Goal: Information Seeking & Learning: Learn about a topic

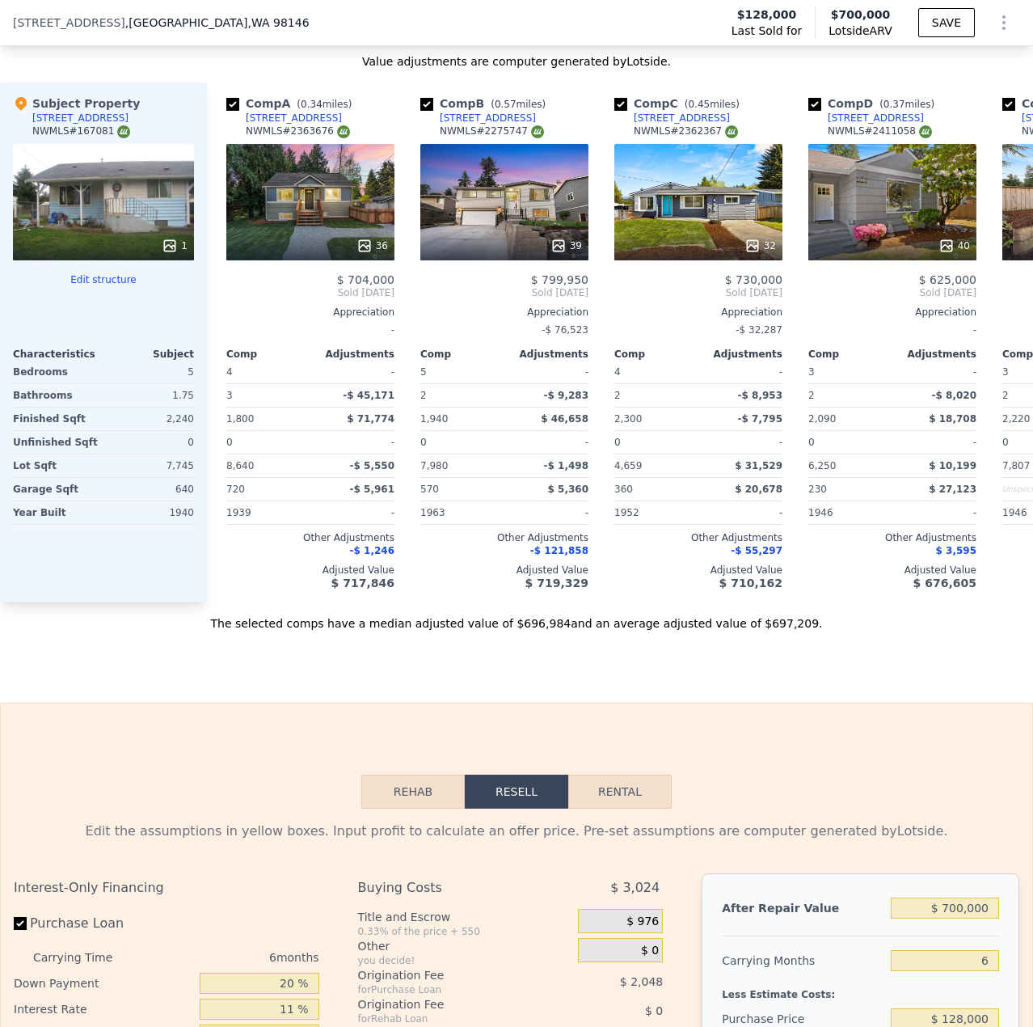
scroll to position [1692, 0]
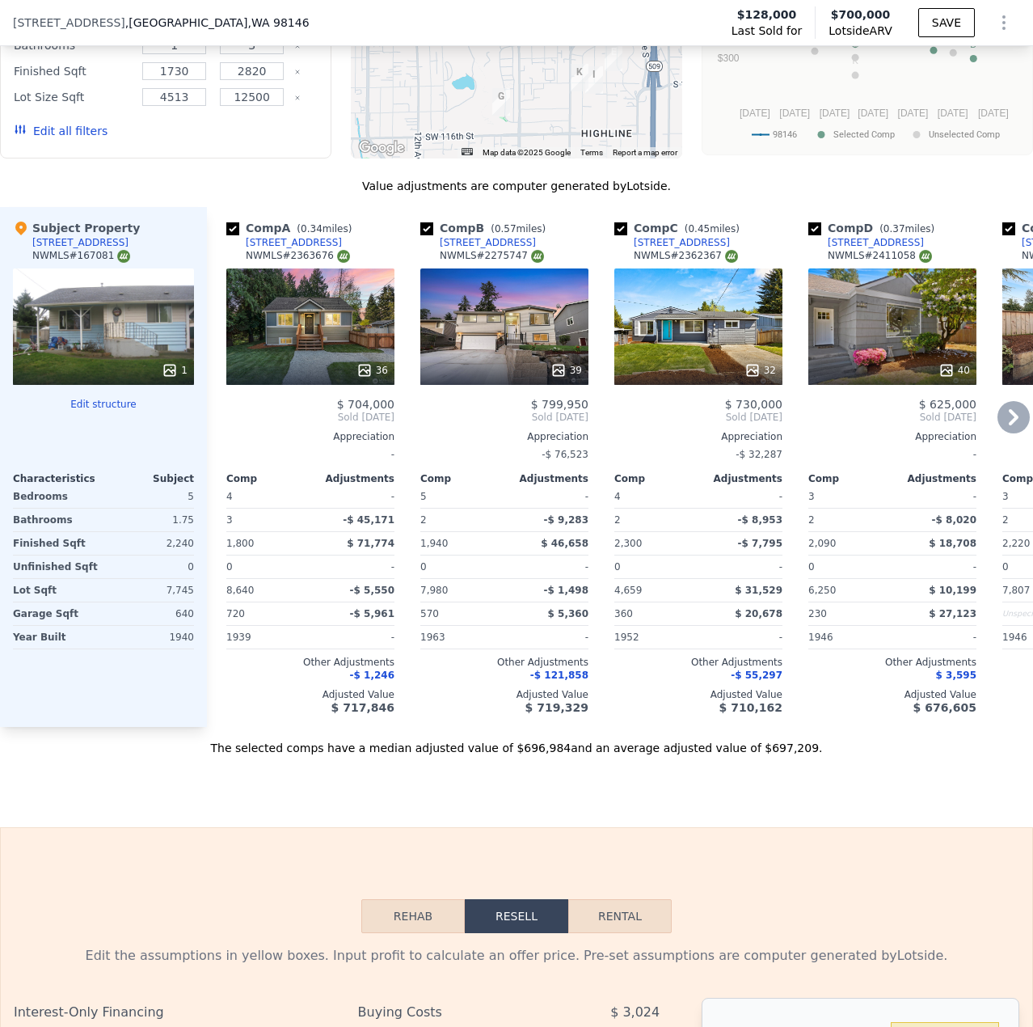
click at [341, 348] on div "36" at bounding box center [310, 326] width 168 height 116
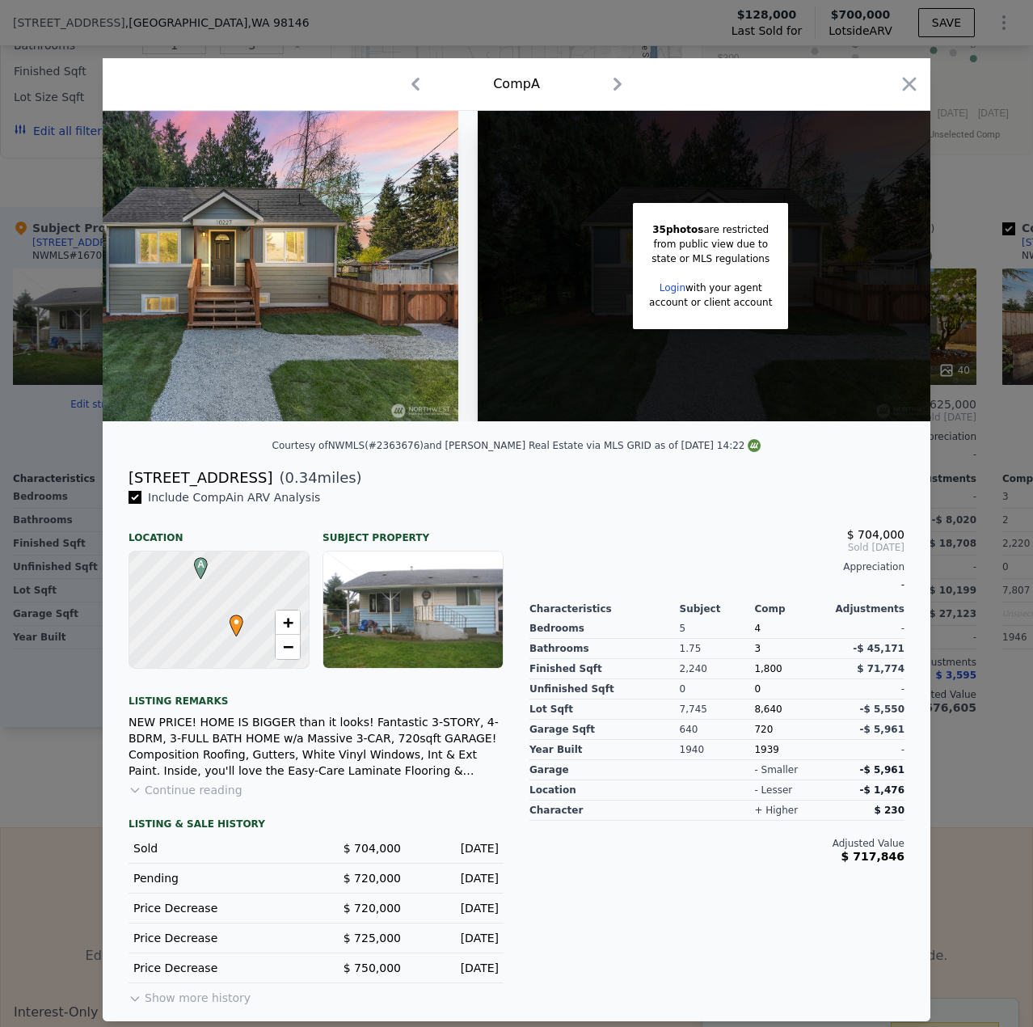
scroll to position [0, 129]
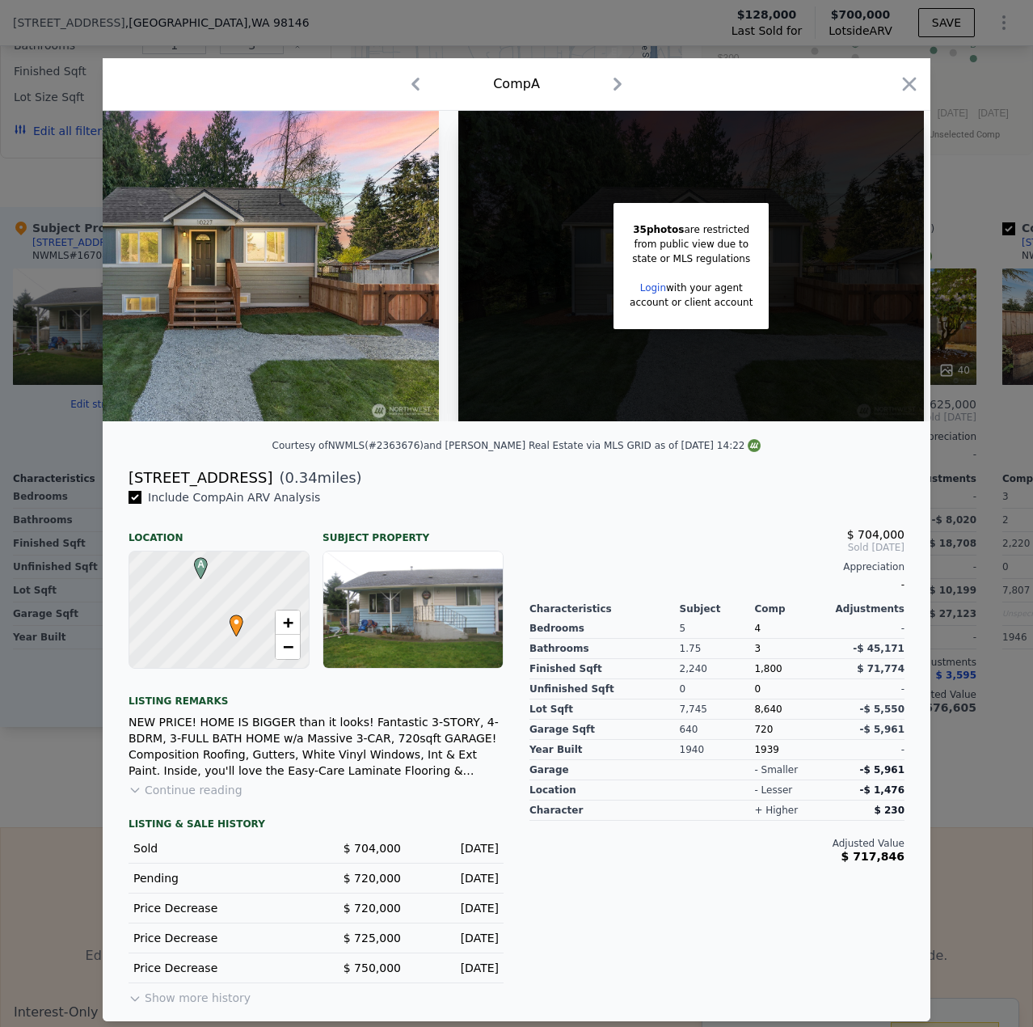
click at [923, 71] on div "Comp A" at bounding box center [517, 84] width 828 height 53
click at [903, 89] on icon "button" at bounding box center [909, 84] width 23 height 23
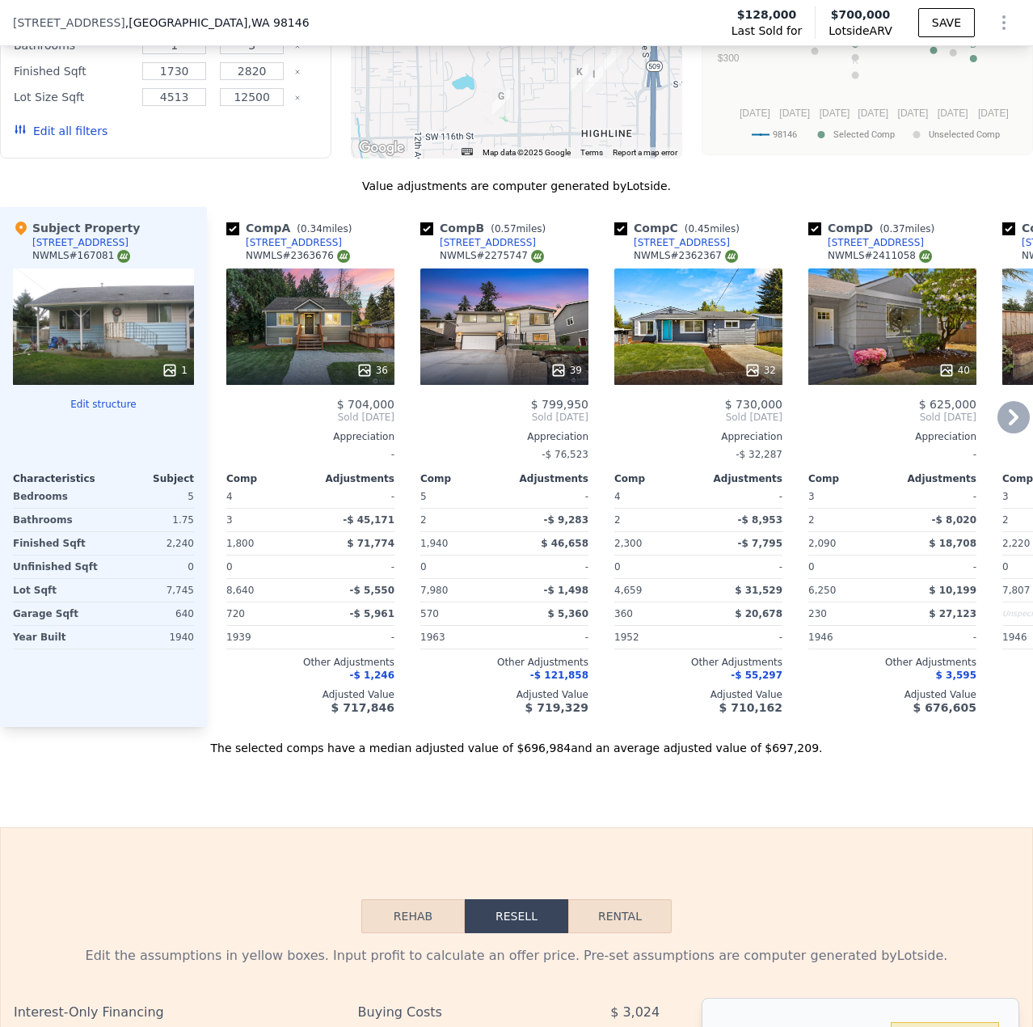
scroll to position [0, 22]
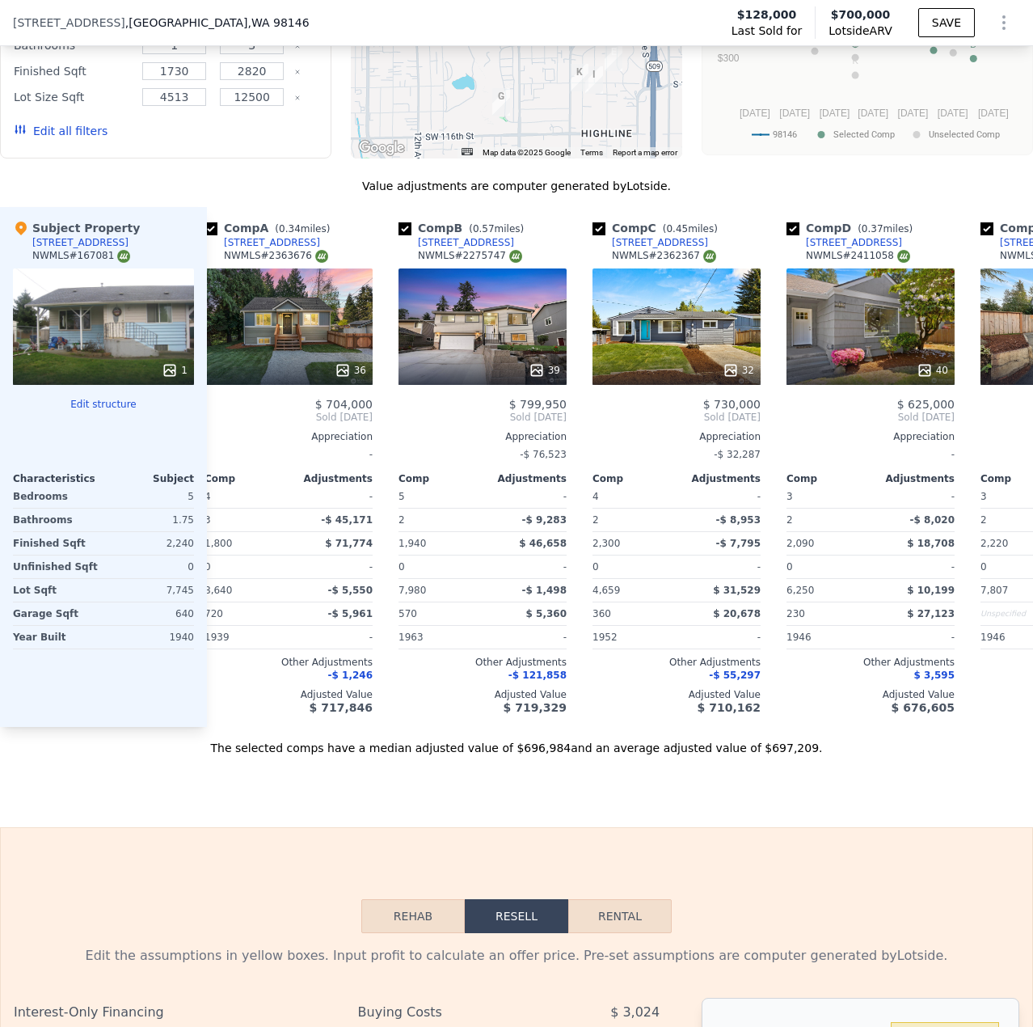
click at [78, 316] on div "1" at bounding box center [103, 326] width 181 height 116
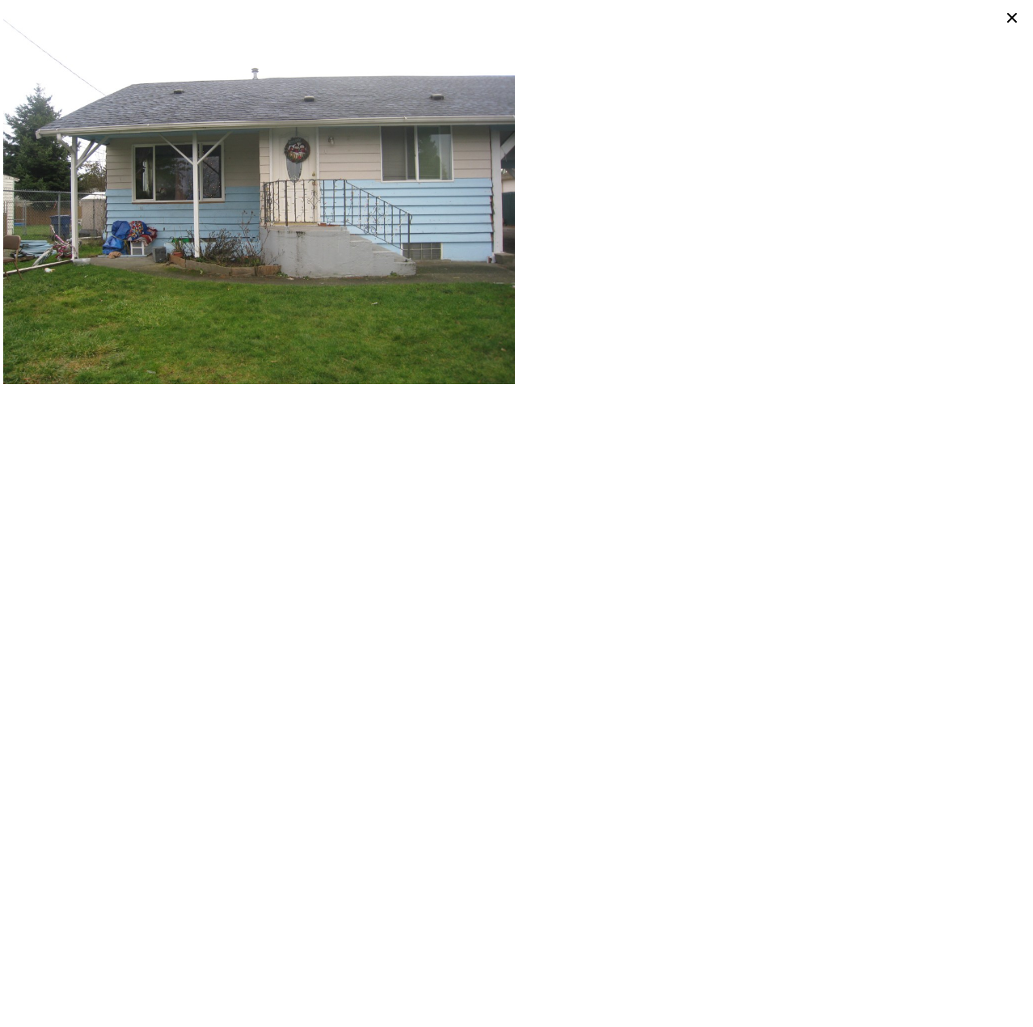
click at [1006, 12] on icon at bounding box center [1012, 17] width 23 height 23
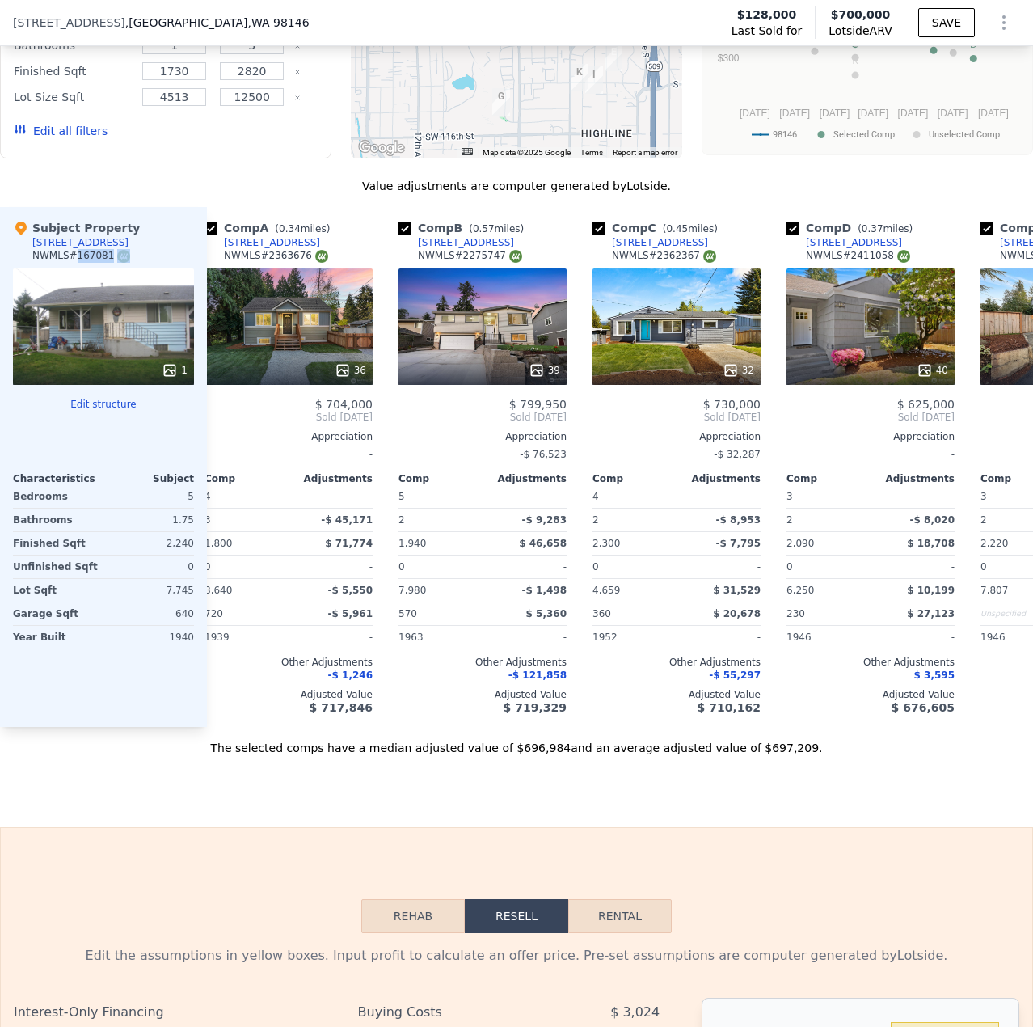
drag, startPoint x: 73, startPoint y: 265, endPoint x: 112, endPoint y: 268, distance: 38.9
click at [112, 263] on div "NWMLS # 167081" at bounding box center [81, 256] width 98 height 14
copy div "167081"
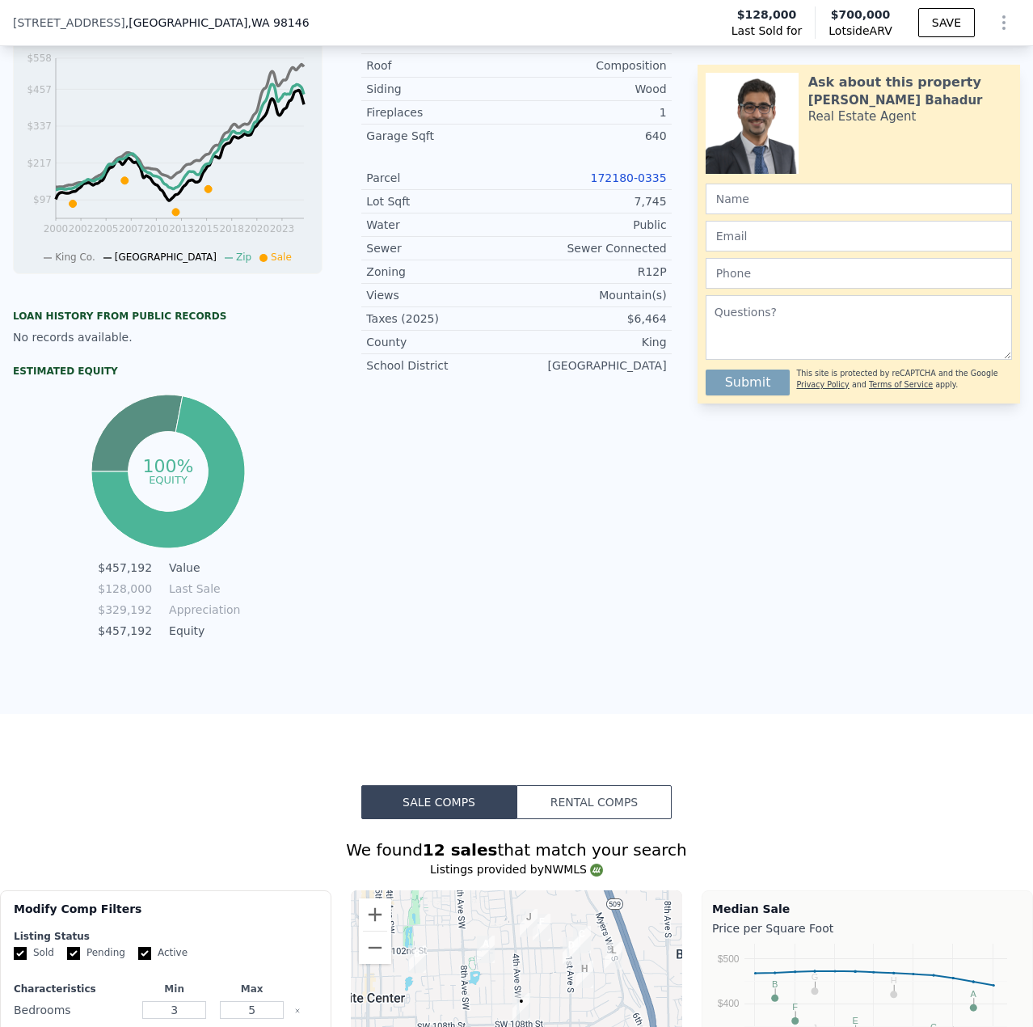
scroll to position [641, 0]
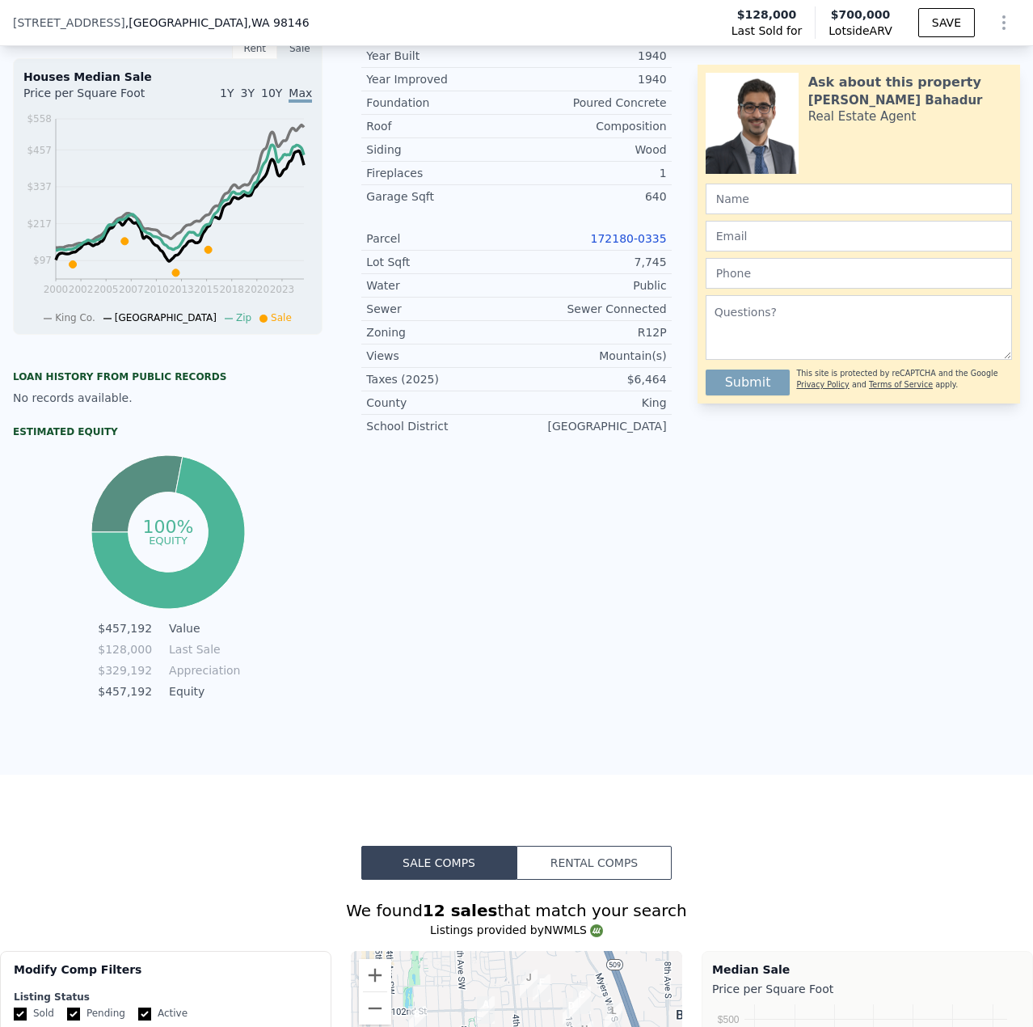
click at [623, 245] on link "172180-0335" at bounding box center [629, 238] width 76 height 13
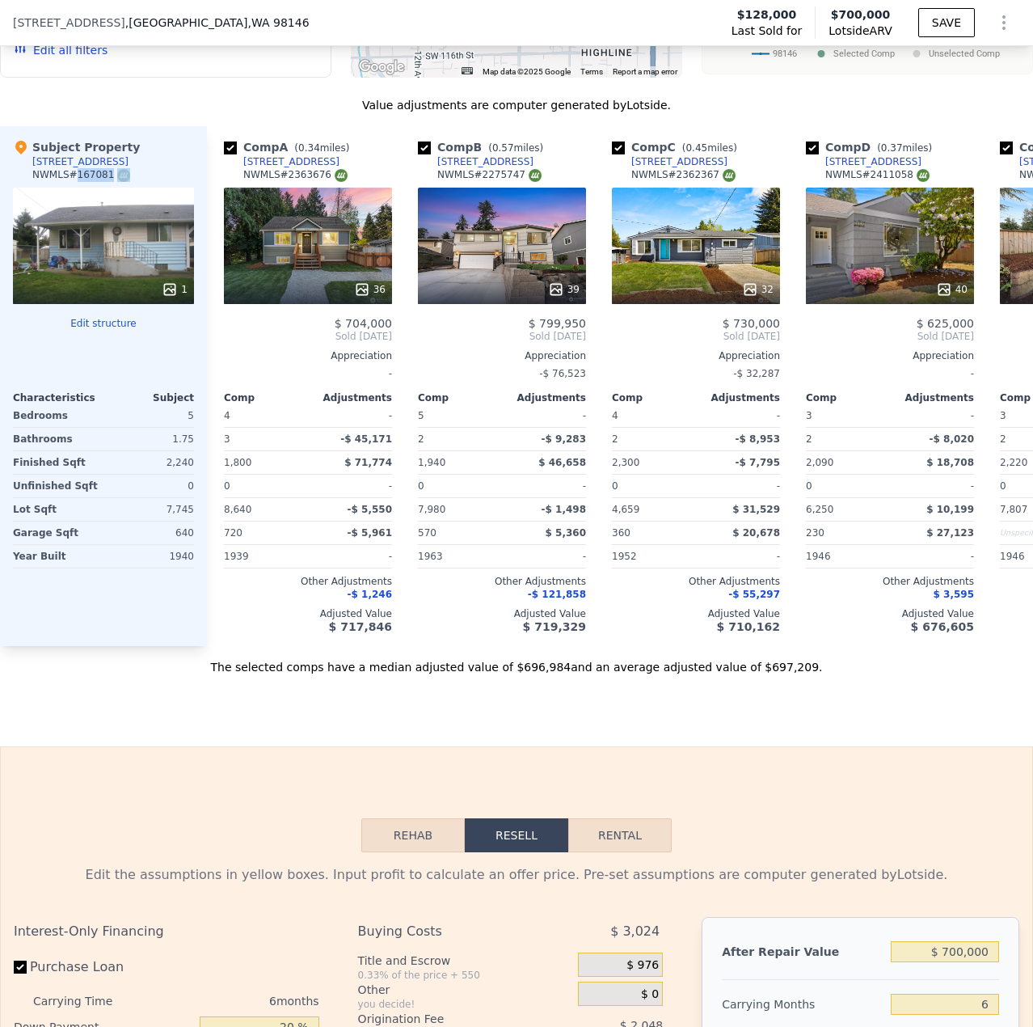
scroll to position [0, 0]
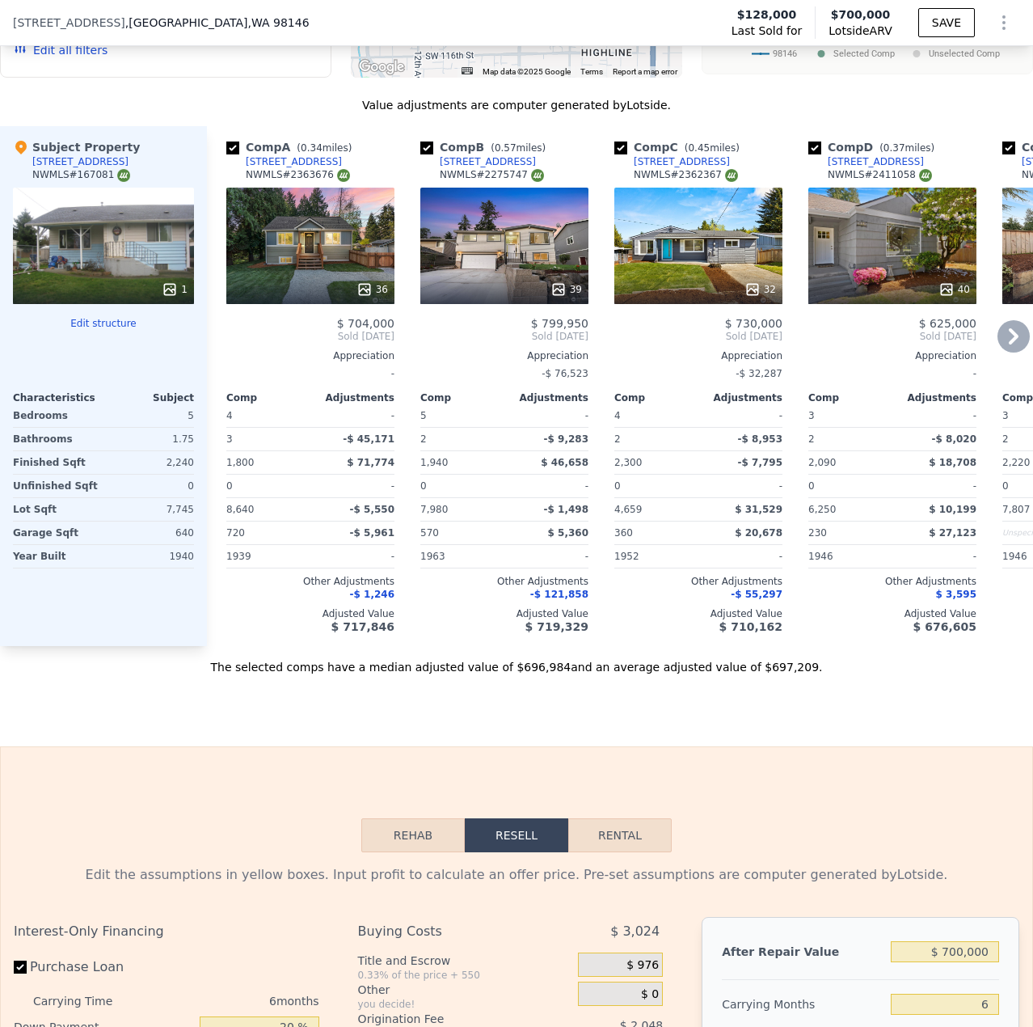
click at [684, 256] on div "32" at bounding box center [699, 246] width 168 height 116
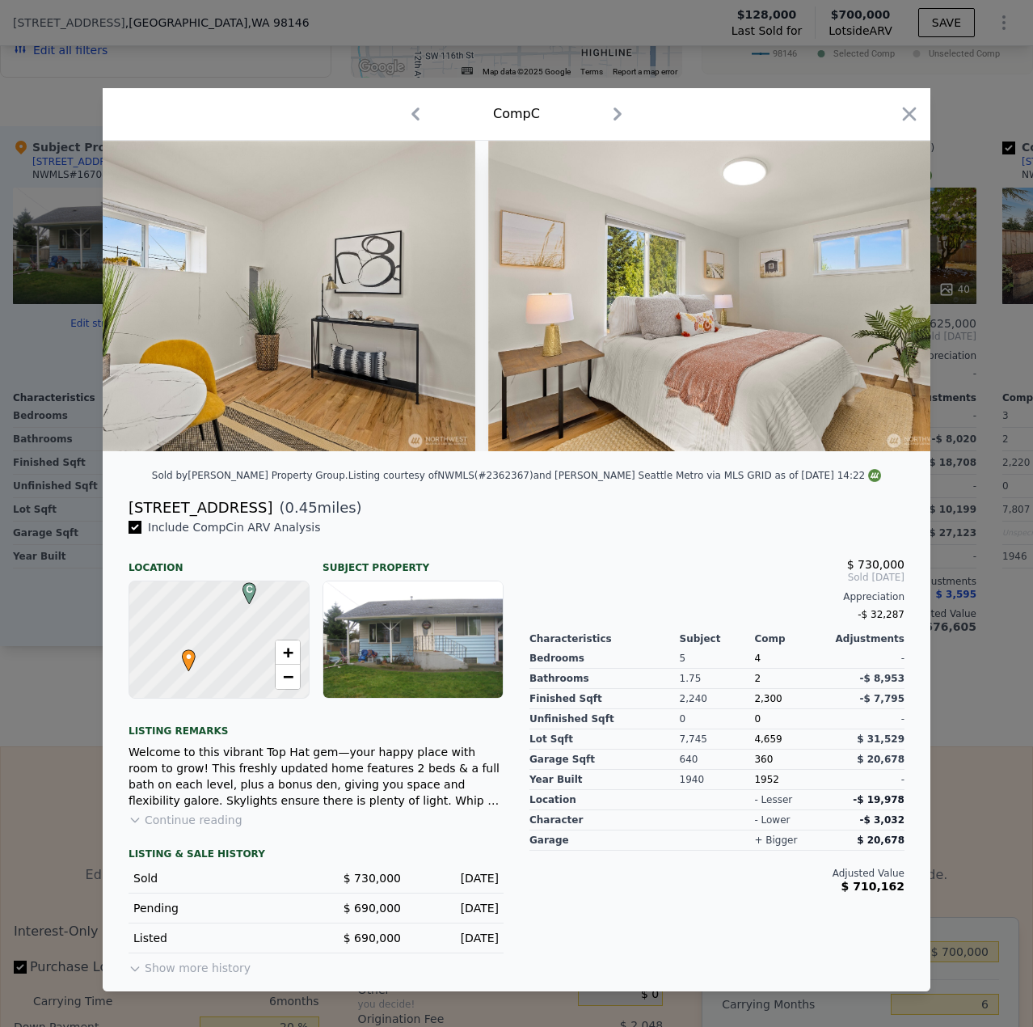
scroll to position [0, 5870]
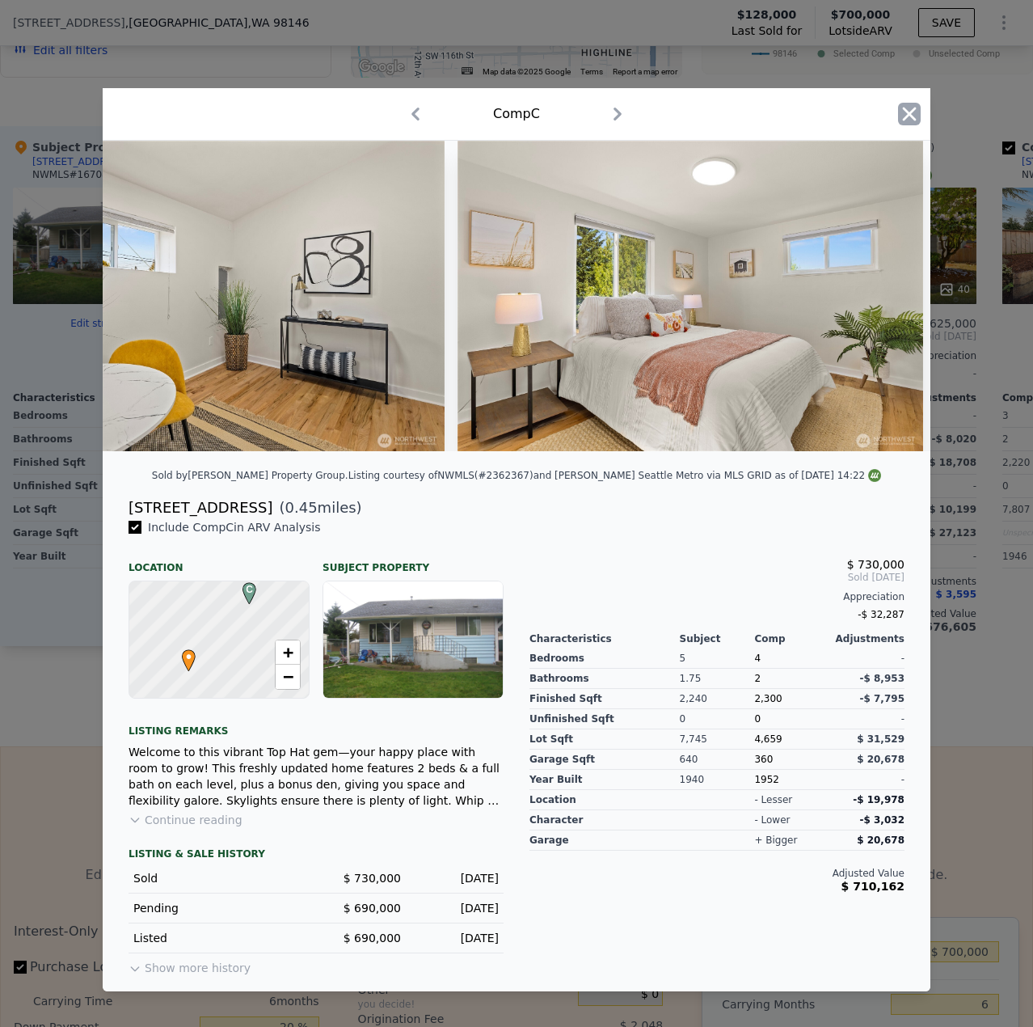
click at [919, 117] on icon "button" at bounding box center [909, 114] width 23 height 23
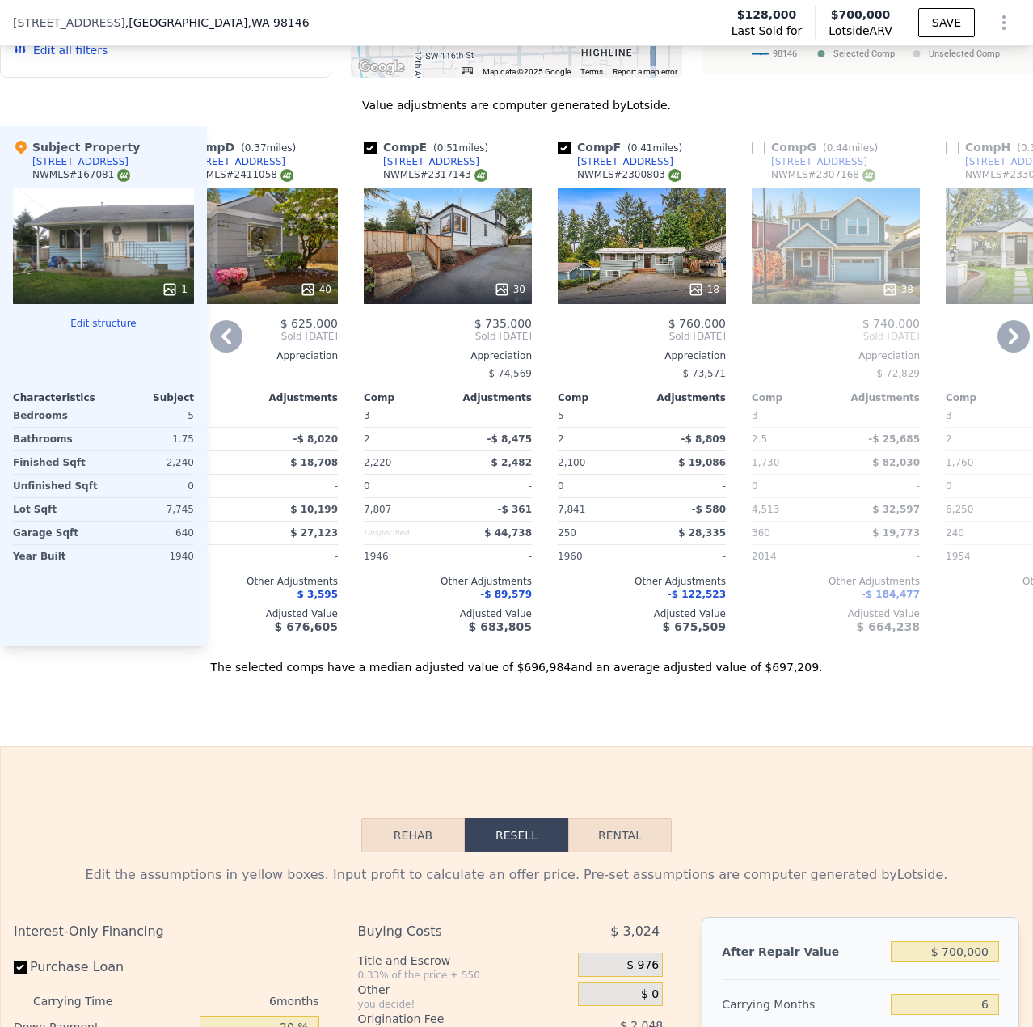
scroll to position [0, 641]
